Goal: Register for event/course

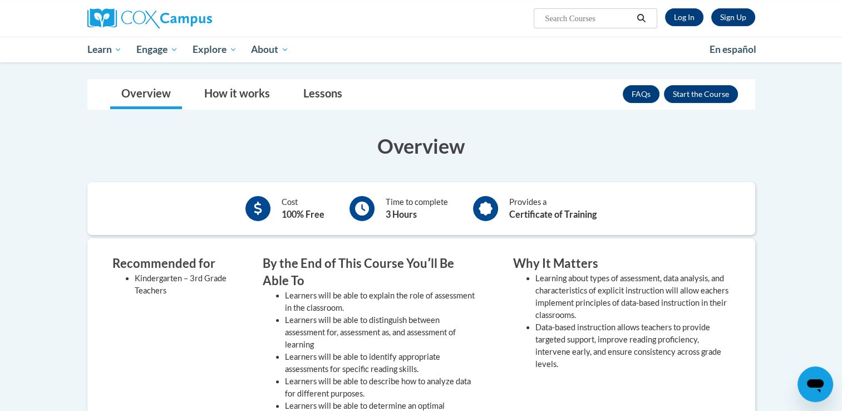
scroll to position [111, 0]
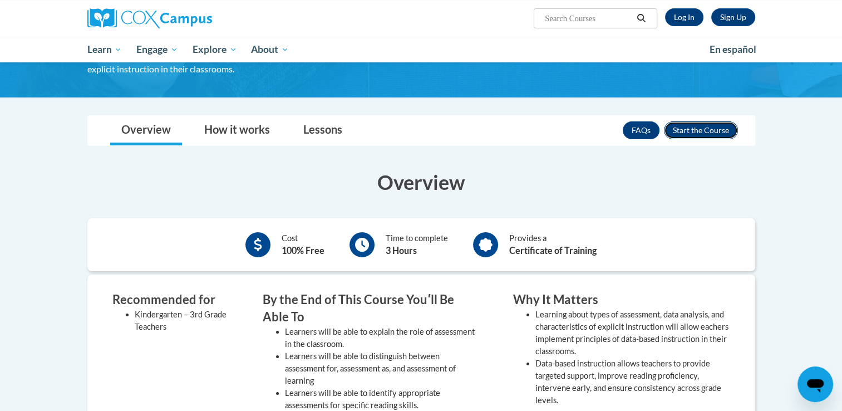
click at [706, 135] on button "Enroll" at bounding box center [701, 130] width 74 height 18
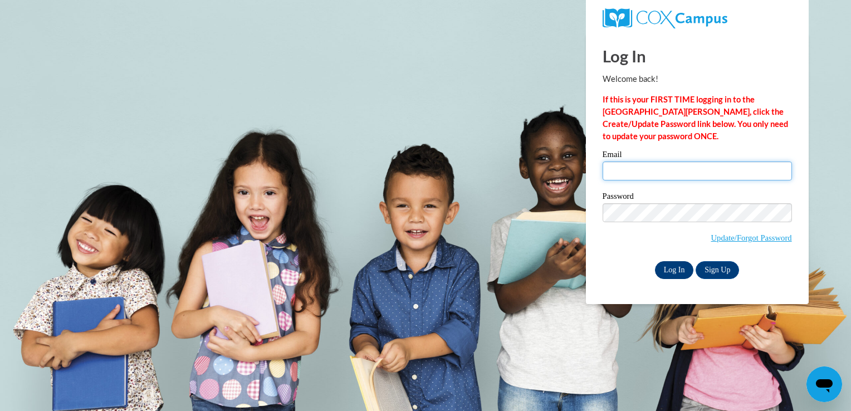
type input "courtneylossiah123@gmail.com"
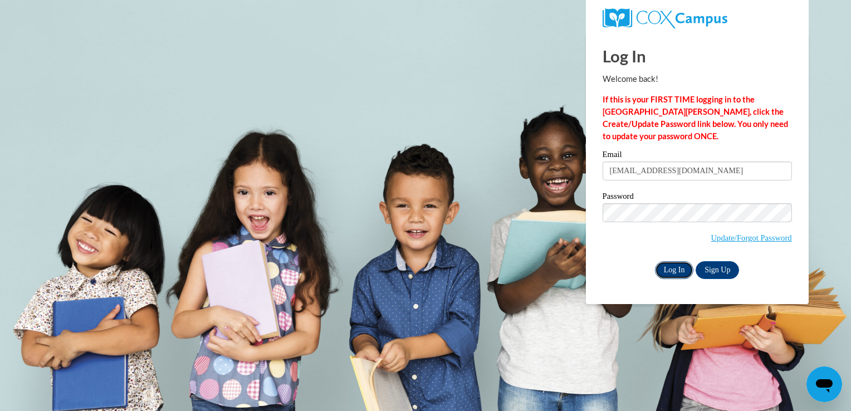
click at [675, 271] on input "Log In" at bounding box center [674, 270] width 39 height 18
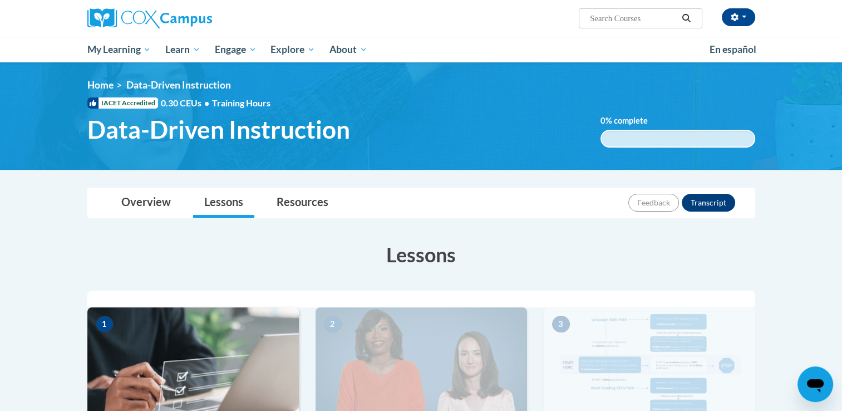
click at [375, 261] on h3 "Lessons" at bounding box center [421, 254] width 668 height 28
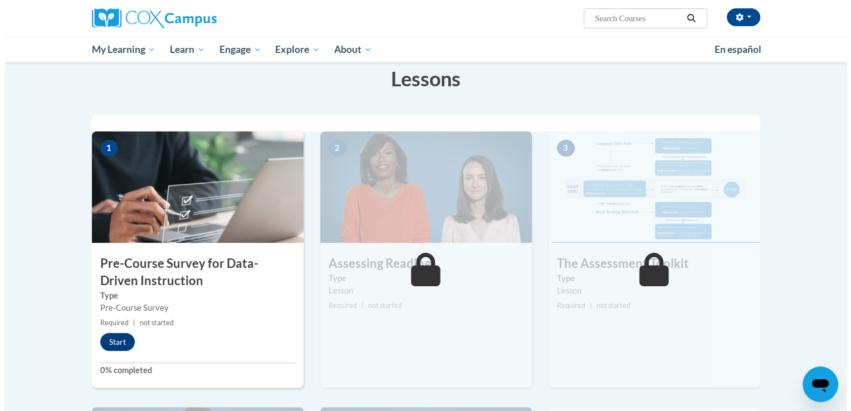
scroll to position [178, 0]
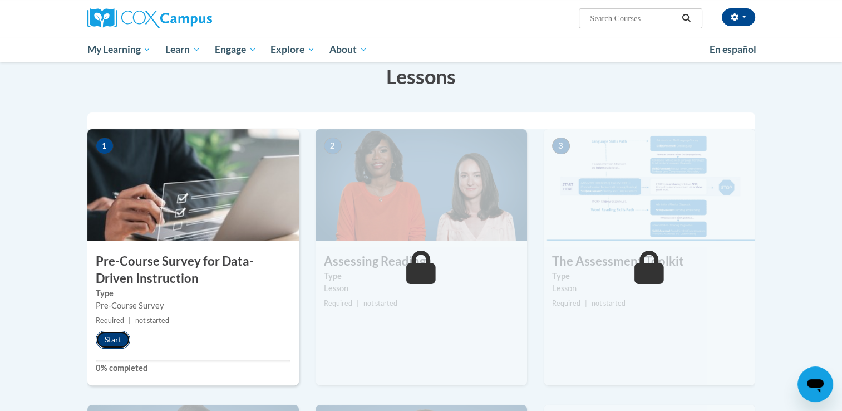
click at [105, 337] on button "Start" at bounding box center [113, 340] width 35 height 18
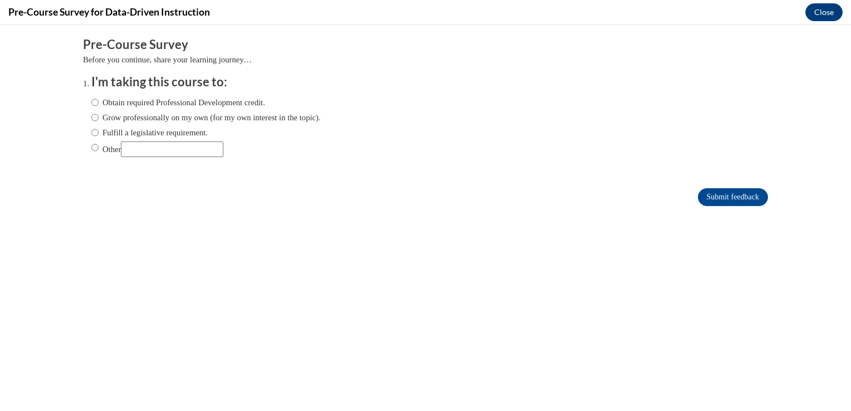
scroll to position [0, 0]
click at [112, 106] on label "Obtain required Professional Development credit." at bounding box center [178, 102] width 174 height 12
click at [99, 106] on input "Obtain required Professional Development credit." at bounding box center [94, 102] width 7 height 12
radio input "true"
click at [697, 198] on input "Submit feedback" at bounding box center [732, 197] width 70 height 18
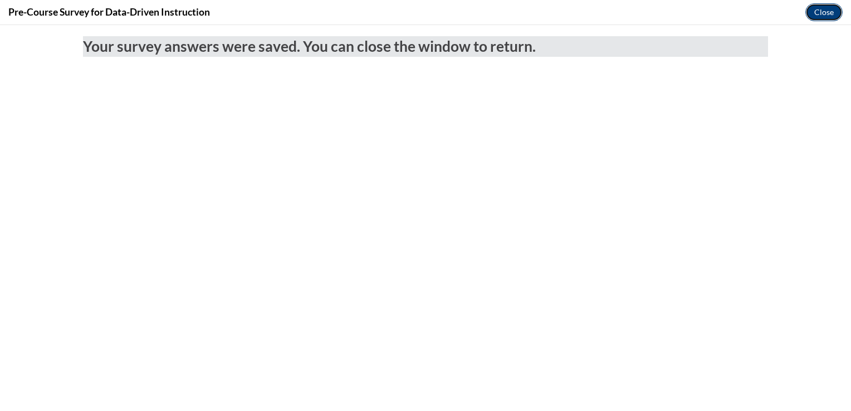
click at [823, 19] on button "Close" at bounding box center [823, 12] width 37 height 18
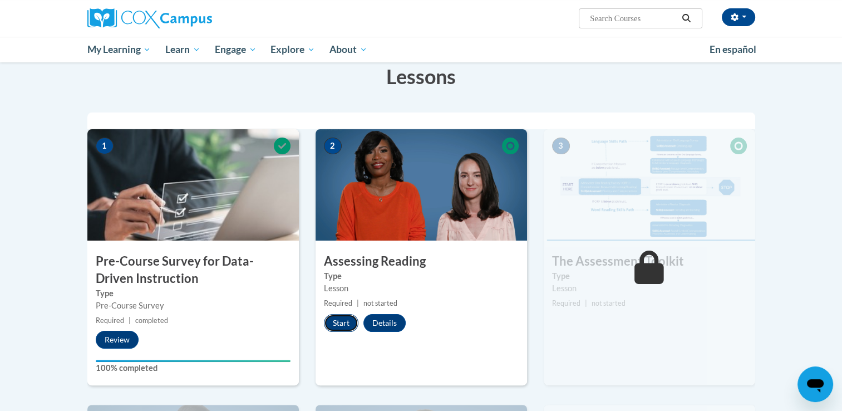
click at [335, 327] on button "Start" at bounding box center [341, 323] width 35 height 18
